Goal: Task Accomplishment & Management: Complete application form

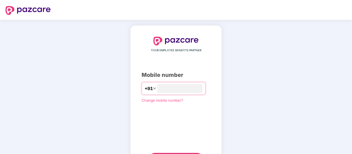
type input "**********"
click at [184, 109] on div "**********" at bounding box center [176, 102] width 69 height 130
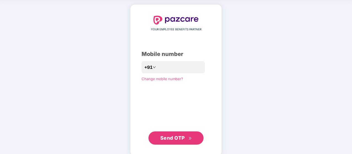
scroll to position [28, 0]
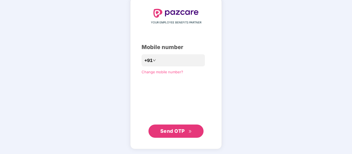
click at [177, 129] on span "Send OTP" at bounding box center [172, 131] width 25 height 6
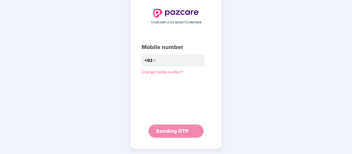
scroll to position [25, 0]
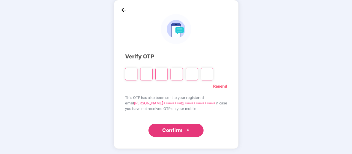
type input "*"
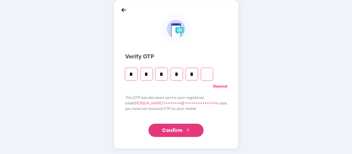
type input "*"
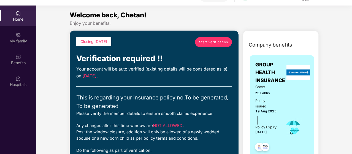
scroll to position [0, 0]
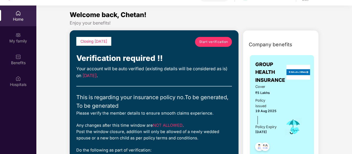
click at [220, 42] on span "Start verification" at bounding box center [213, 41] width 29 height 5
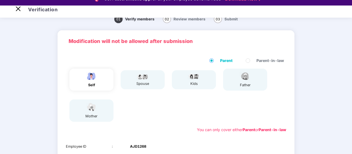
scroll to position [15, 0]
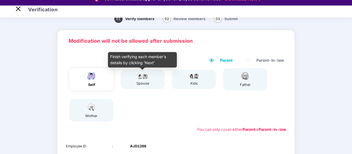
click at [144, 78] on img at bounding box center [143, 76] width 14 height 7
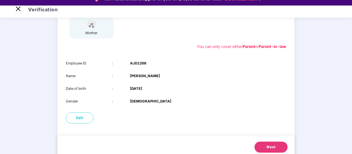
scroll to position [98, 0]
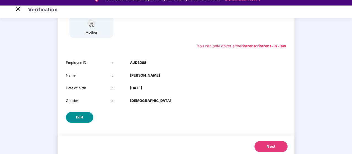
click at [83, 118] on span "Edit" at bounding box center [79, 118] width 7 height 6
select select "****"
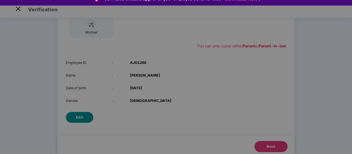
scroll to position [0, 0]
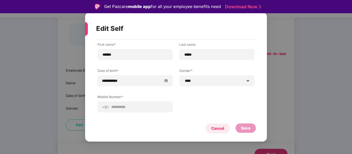
click at [221, 125] on div "Cancel" at bounding box center [217, 128] width 13 height 6
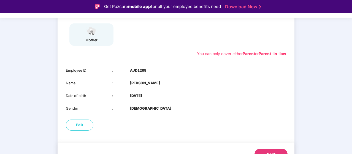
scroll to position [109, 0]
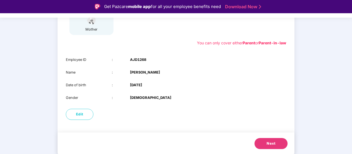
click at [271, 144] on span "Next" at bounding box center [271, 144] width 9 height 6
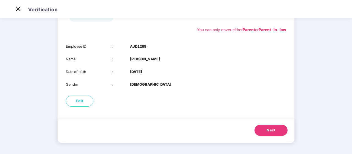
scroll to position [96, 0]
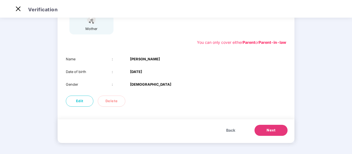
click at [160, 68] on div "Name : Indravati Devi Date of birth : 02 Mar 1996 Gender : FEMALE" at bounding box center [176, 72] width 237 height 42
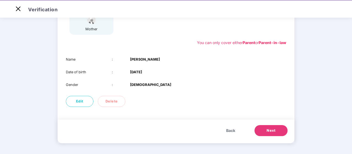
click at [270, 130] on span "Next" at bounding box center [271, 131] width 9 height 6
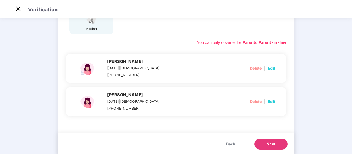
scroll to position [110, 0]
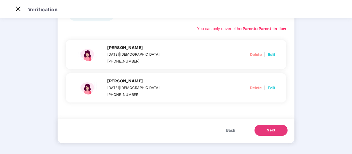
click at [276, 129] on button "Next" at bounding box center [271, 130] width 33 height 11
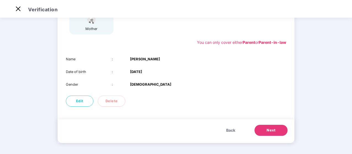
scroll to position [96, 0]
click at [272, 131] on span "Next" at bounding box center [271, 131] width 9 height 6
click at [268, 129] on span "Next" at bounding box center [271, 131] width 9 height 6
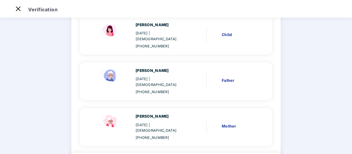
scroll to position [199, 0]
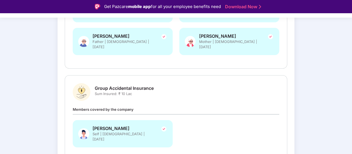
scroll to position [194, 0]
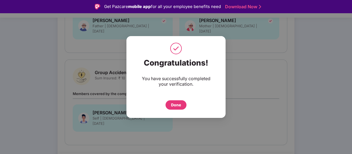
click at [174, 105] on div "Done" at bounding box center [176, 105] width 10 height 6
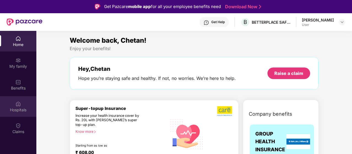
click at [16, 103] on img at bounding box center [18, 104] width 6 height 6
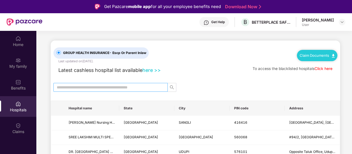
click at [90, 88] on input "text" at bounding box center [108, 87] width 103 height 6
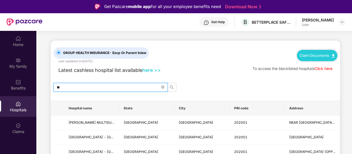
type input "*"
click at [98, 88] on input "*******" at bounding box center [108, 87] width 103 height 6
type input "*"
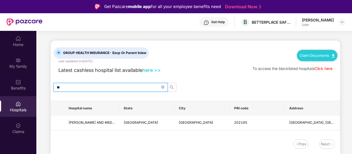
type input "*"
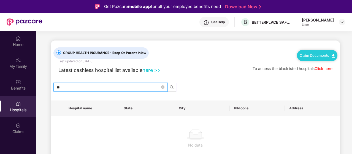
type input "*"
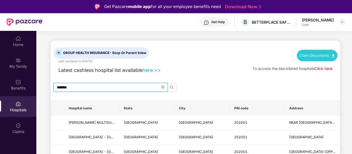
type input "*******"
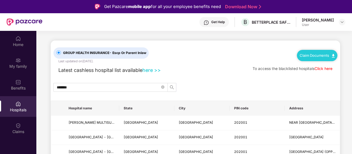
click at [18, 126] on img at bounding box center [18, 126] width 6 height 6
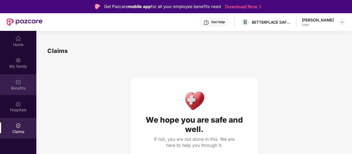
click at [18, 89] on div "Benefits" at bounding box center [18, 88] width 36 height 6
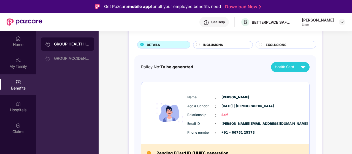
scroll to position [30, 0]
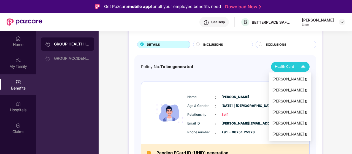
click at [294, 65] on span "Health Card" at bounding box center [284, 67] width 19 height 6
click at [305, 78] on img at bounding box center [306, 79] width 4 height 4
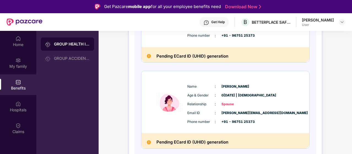
scroll to position [127, 0]
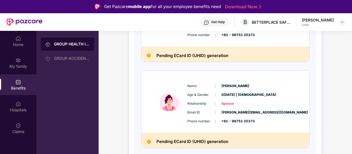
click at [266, 88] on div "Name : [PERSON_NAME]" at bounding box center [241, 86] width 109 height 6
click at [255, 104] on div "Relationship : Spouse" at bounding box center [241, 104] width 109 height 6
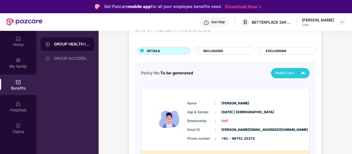
scroll to position [23, 0]
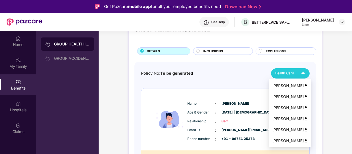
click at [305, 97] on img at bounding box center [306, 97] width 4 height 4
click at [306, 108] on img at bounding box center [306, 108] width 4 height 4
click at [303, 72] on img at bounding box center [304, 74] width 10 height 10
click at [300, 118] on div "[PERSON_NAME]" at bounding box center [290, 119] width 36 height 6
click at [303, 73] on img at bounding box center [304, 74] width 10 height 10
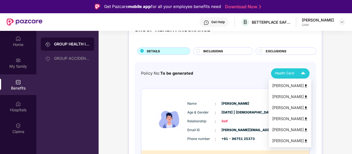
click at [303, 129] on div "[PERSON_NAME]" at bounding box center [290, 130] width 36 height 6
click at [303, 72] on img at bounding box center [304, 74] width 10 height 10
click at [298, 140] on div "[PERSON_NAME]" at bounding box center [290, 141] width 36 height 6
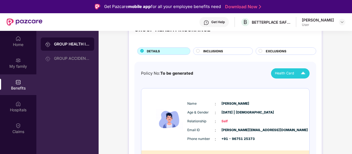
click at [199, 51] on circle at bounding box center [198, 50] width 3 height 3
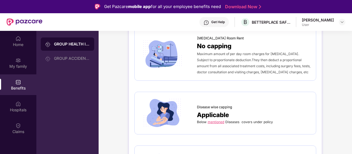
scroll to position [0, 0]
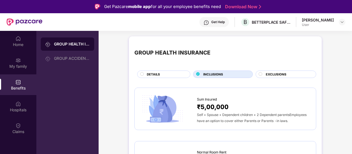
click at [275, 74] on span "EXCLUSIONS" at bounding box center [276, 74] width 21 height 5
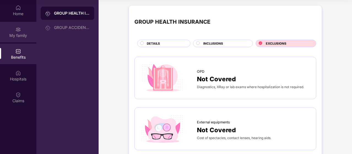
click at [20, 31] on img at bounding box center [18, 30] width 6 height 6
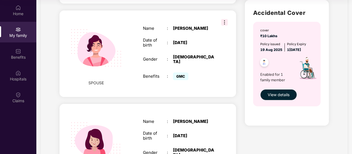
scroll to position [171, 0]
click at [281, 95] on span "View details" at bounding box center [279, 95] width 22 height 6
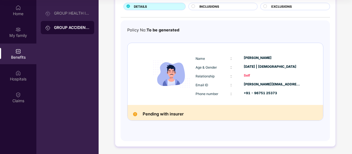
scroll to position [0, 0]
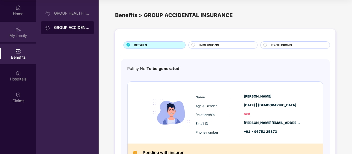
click at [28, 30] on div "My family" at bounding box center [18, 32] width 36 height 21
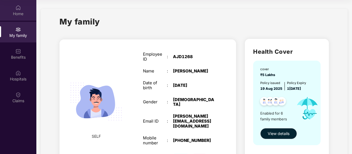
click at [18, 10] on img at bounding box center [18, 8] width 6 height 6
